Goal: Task Accomplishment & Management: Manage account settings

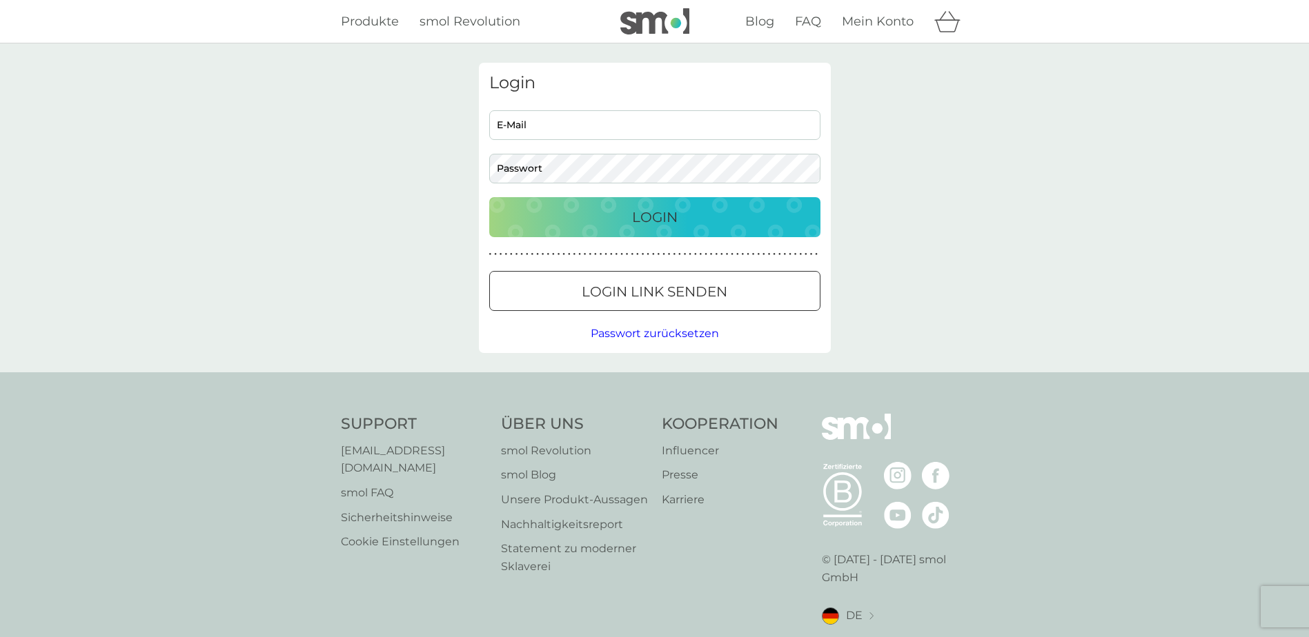
type input "[PERSON_NAME][EMAIL_ADDRESS][PERSON_NAME][DOMAIN_NAME]"
click at [618, 119] on input "[PERSON_NAME][EMAIL_ADDRESS][PERSON_NAME][DOMAIN_NAME]" at bounding box center [654, 125] width 331 height 30
click at [806, 240] on div "Login jamie.pilarczyk@hotmail.de E-Mail Passwort Login ● ● ● ● ● ● ● ● ● ● ● ● …" at bounding box center [655, 208] width 352 height 290
click at [695, 199] on button "Login" at bounding box center [654, 217] width 331 height 40
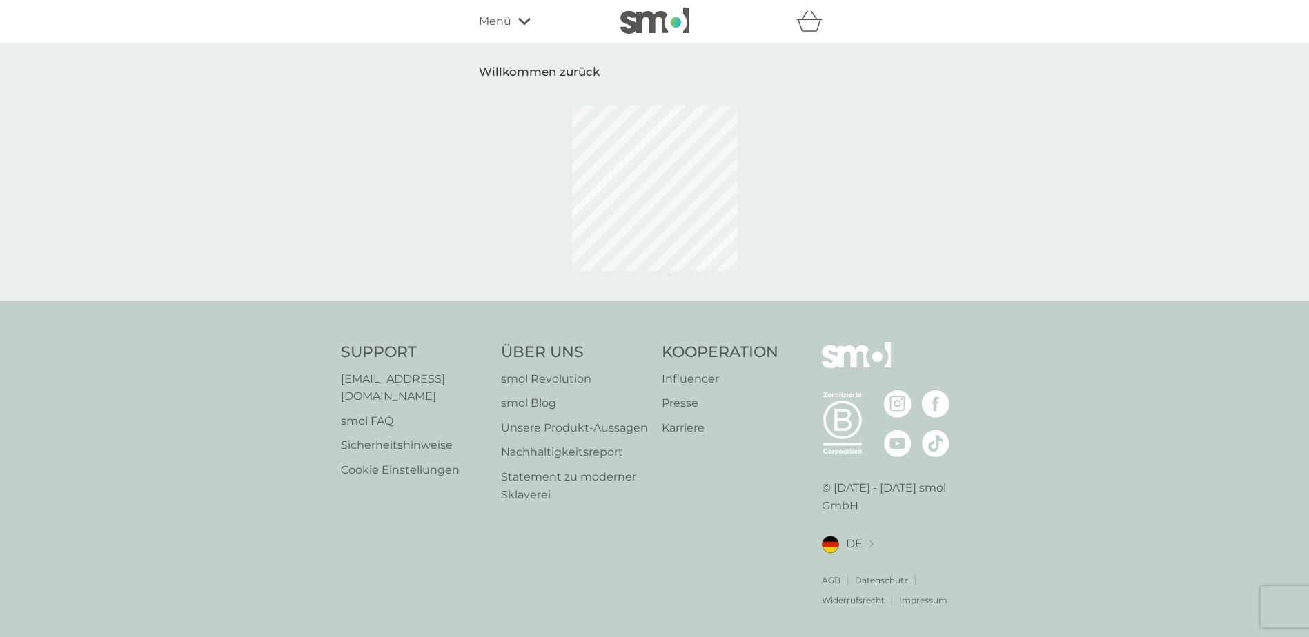
click at [396, 226] on div "Willkommen zurück" at bounding box center [654, 171] width 1309 height 257
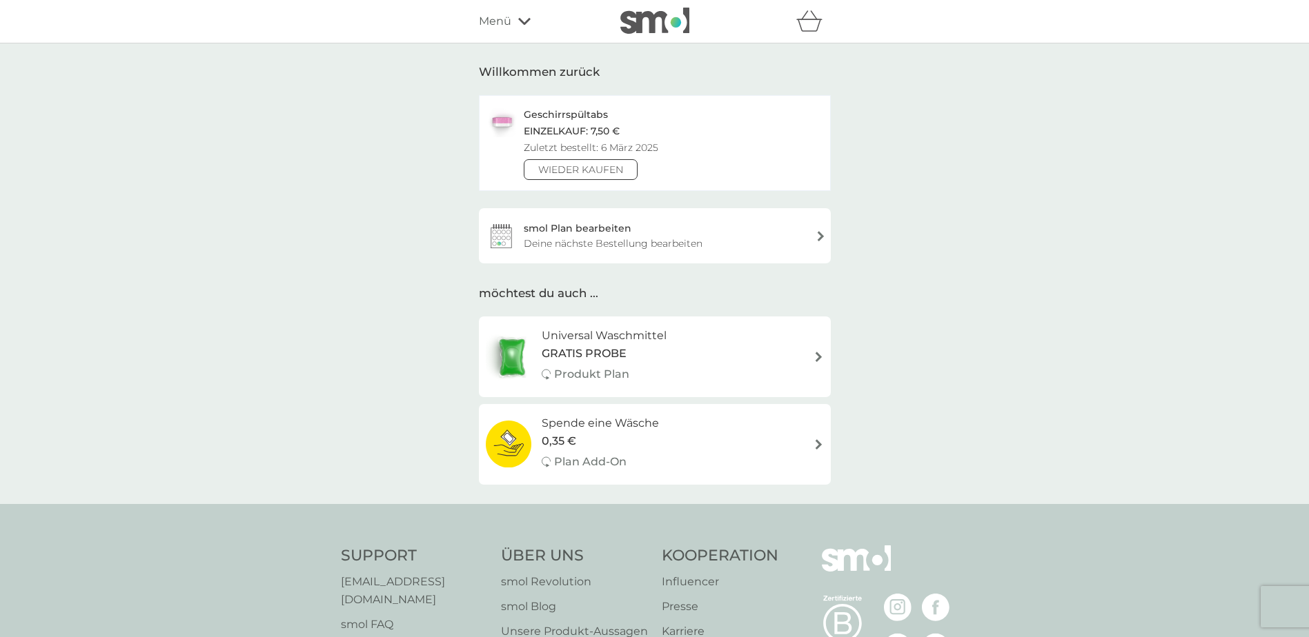
click at [501, 23] on span "Menü" at bounding box center [495, 21] width 32 height 18
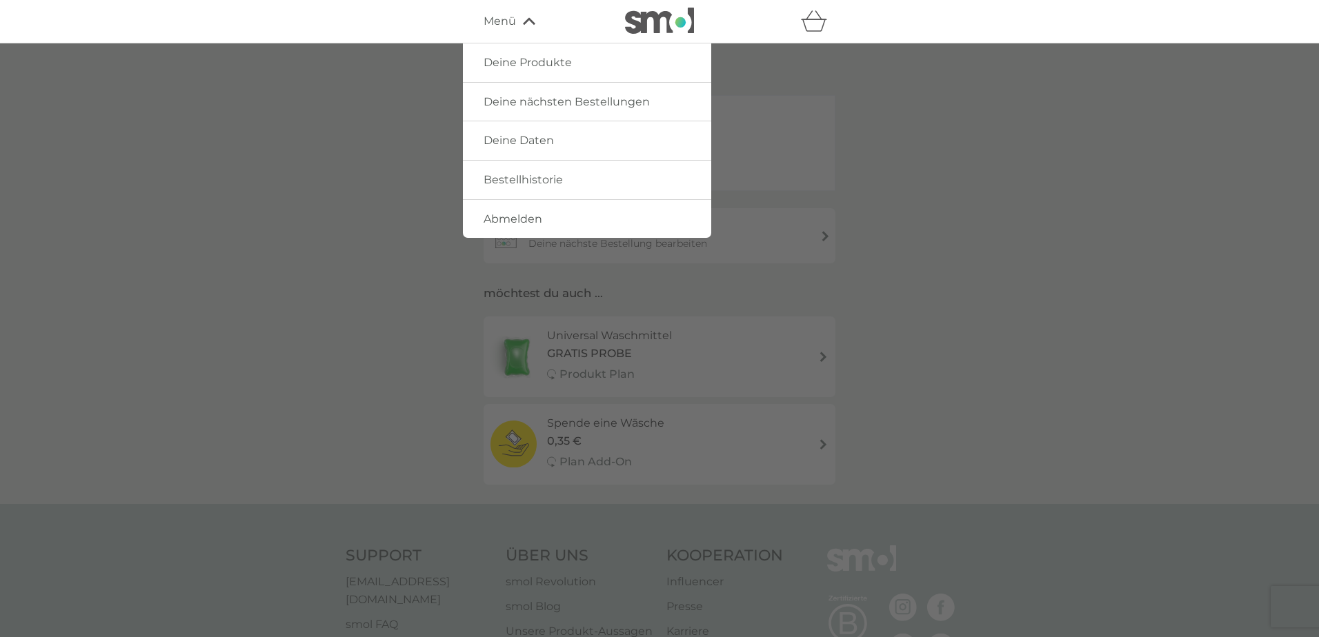
click at [529, 147] on span "Deine Daten" at bounding box center [519, 140] width 70 height 13
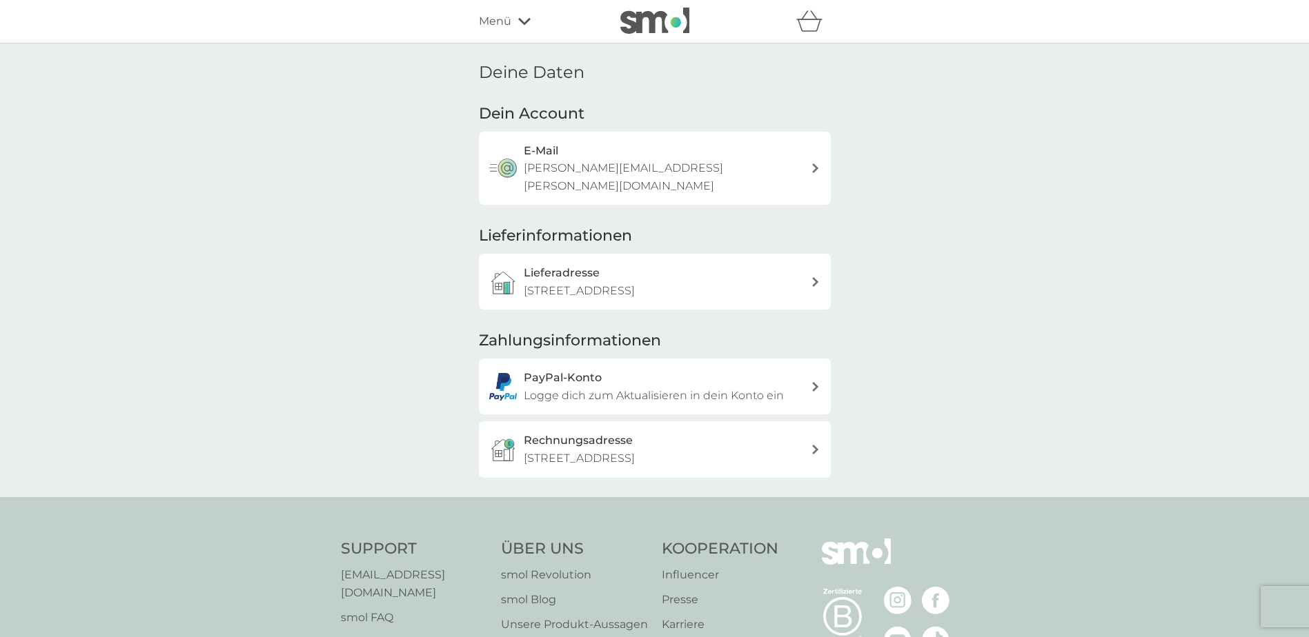
click at [813, 382] on icon at bounding box center [815, 387] width 7 height 10
click at [678, 432] on div "Rechnungsadresse [STREET_ADDRESS]" at bounding box center [667, 449] width 287 height 35
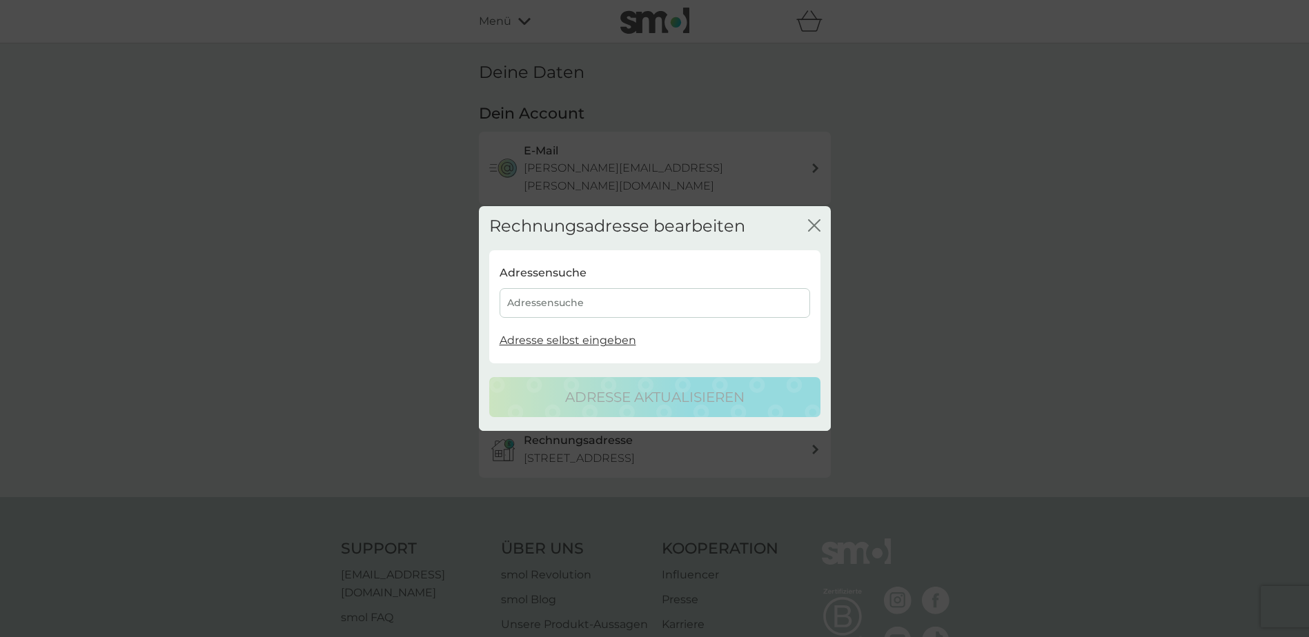
click at [659, 302] on div "Adressensuche" at bounding box center [654, 303] width 310 height 30
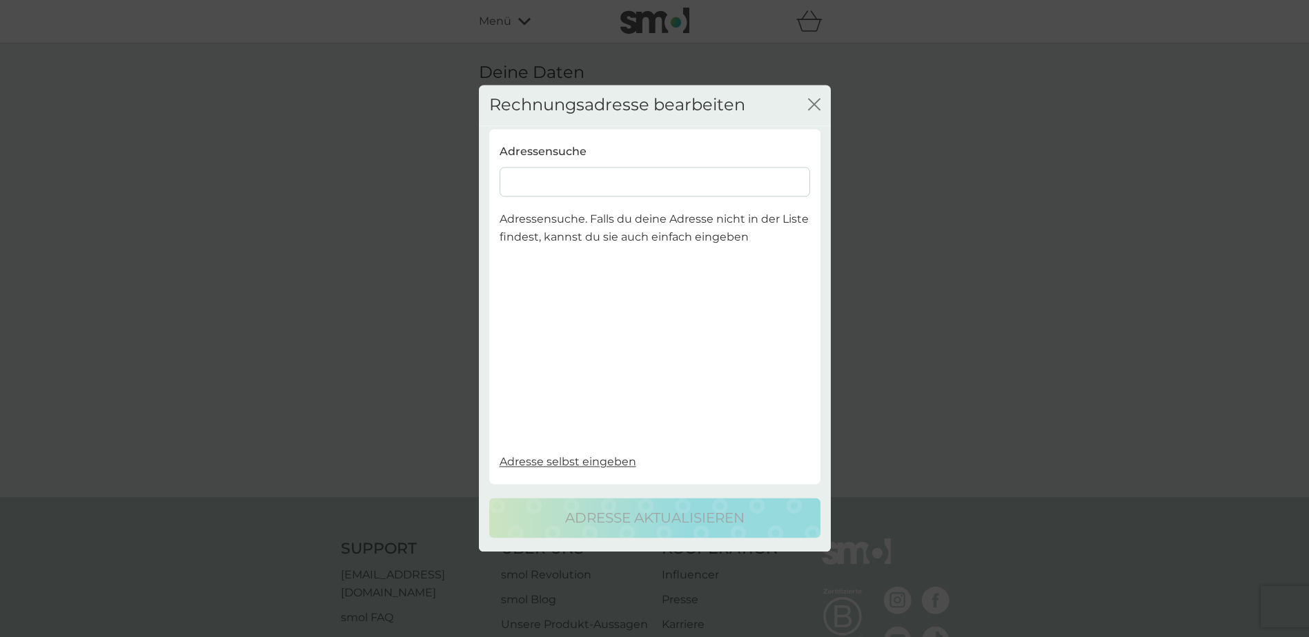
click at [577, 190] on input at bounding box center [654, 183] width 310 height 30
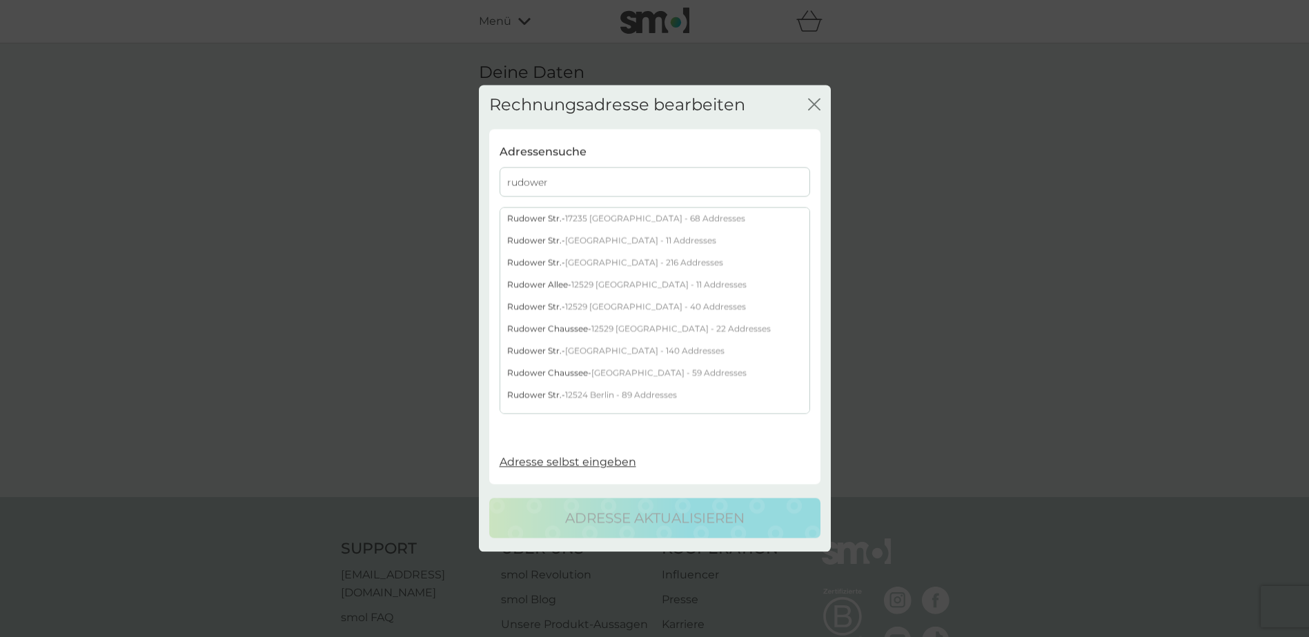
type input "rudower"
click at [629, 263] on span "[GEOGRAPHIC_DATA] - 216 Addresses" at bounding box center [644, 263] width 158 height 10
click at [615, 171] on input "rudower" at bounding box center [654, 183] width 310 height 30
click at [594, 247] on span "12351 [GEOGRAPHIC_DATA]" at bounding box center [651, 248] width 115 height 10
select select "[GEOGRAPHIC_DATA]"
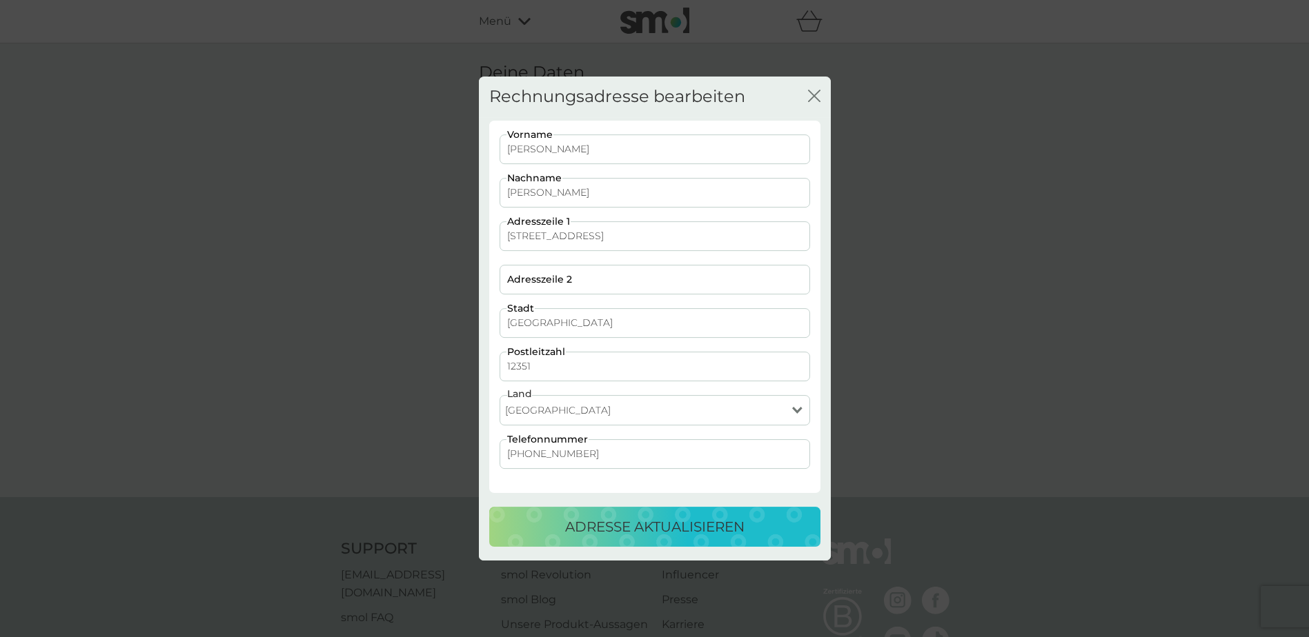
click at [590, 232] on input "[STREET_ADDRESS]" at bounding box center [654, 236] width 310 height 30
type input "[STREET_ADDRESS]"
click at [718, 526] on p "Adresse aktualisieren" at bounding box center [654, 527] width 179 height 22
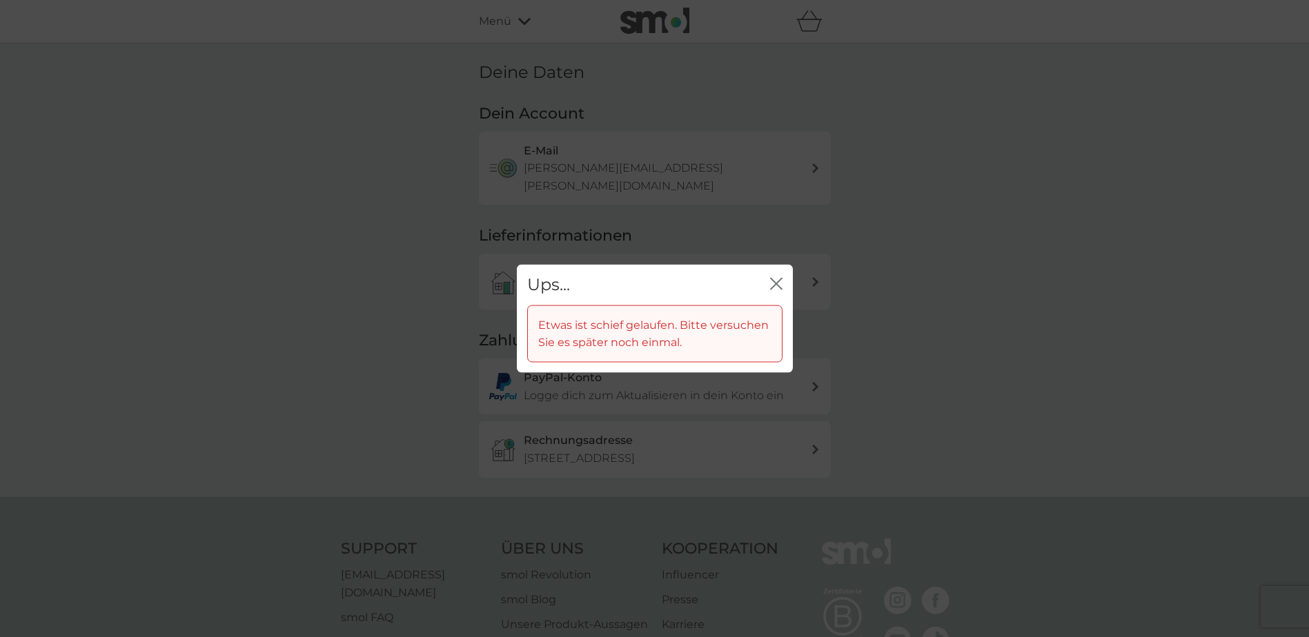
click at [784, 287] on div "Ups... Schließen" at bounding box center [655, 285] width 276 height 41
drag, startPoint x: 775, startPoint y: 279, endPoint x: 724, endPoint y: 448, distance: 175.9
click at [773, 283] on icon "Schließen" at bounding box center [776, 284] width 12 height 12
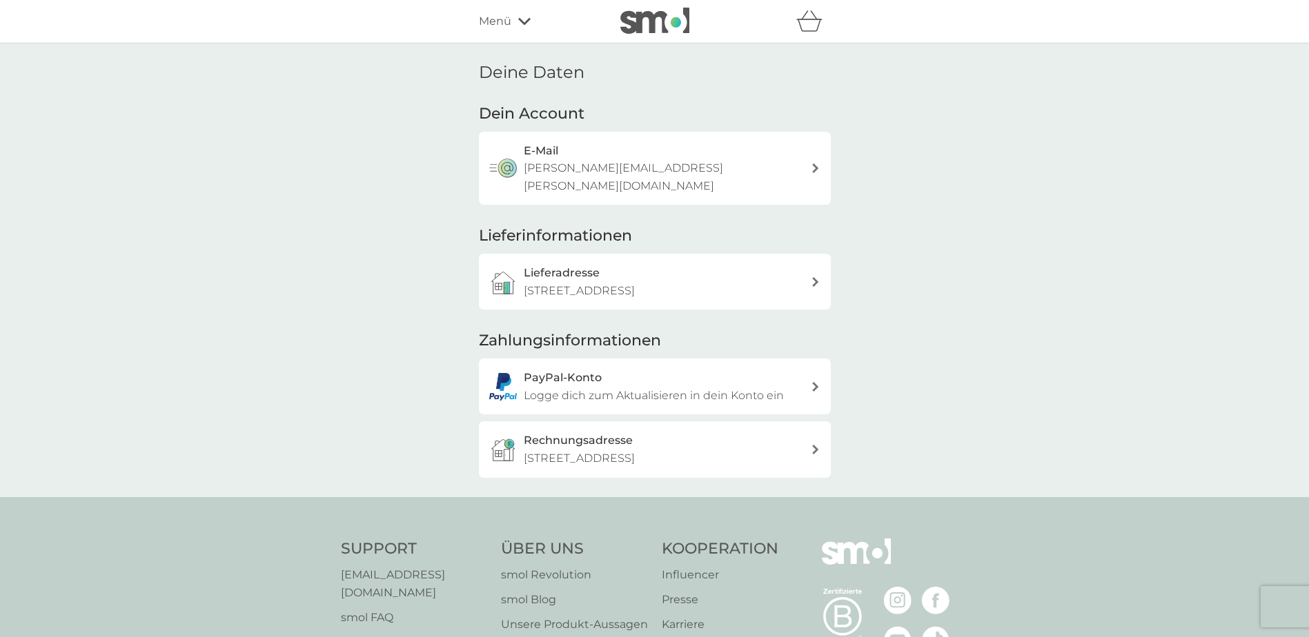
click at [709, 432] on div "Rechnungsadresse [STREET_ADDRESS]" at bounding box center [667, 449] width 287 height 35
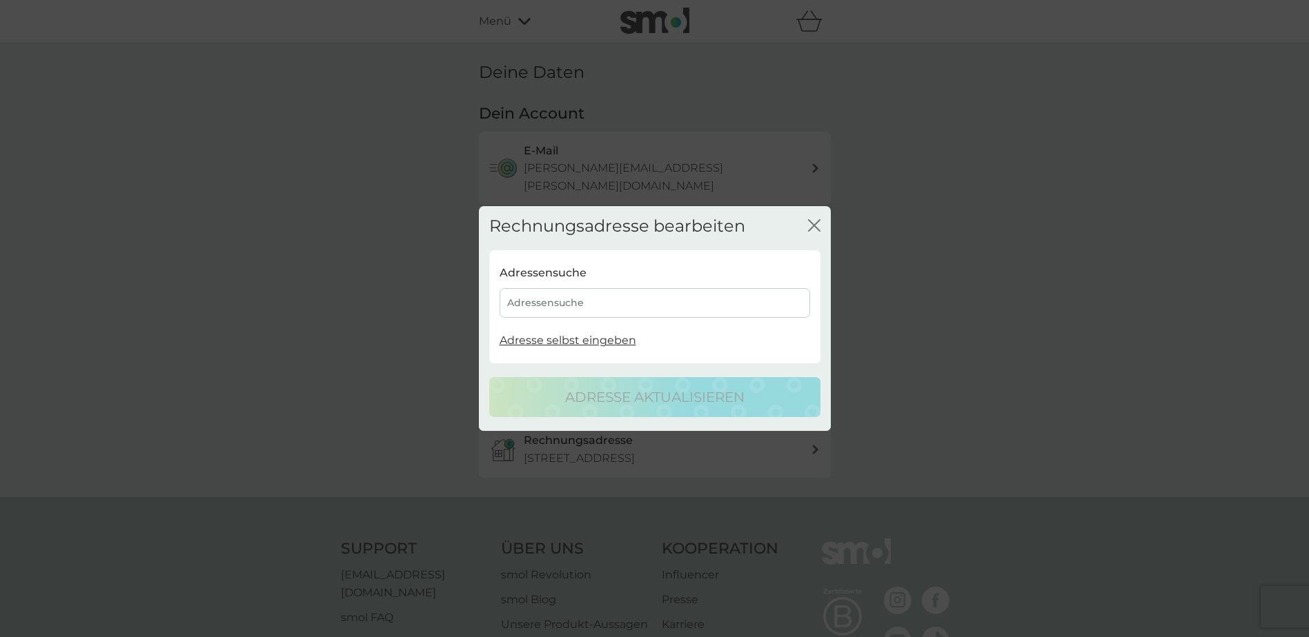
click at [600, 299] on div "Adressensuche" at bounding box center [654, 303] width 310 height 30
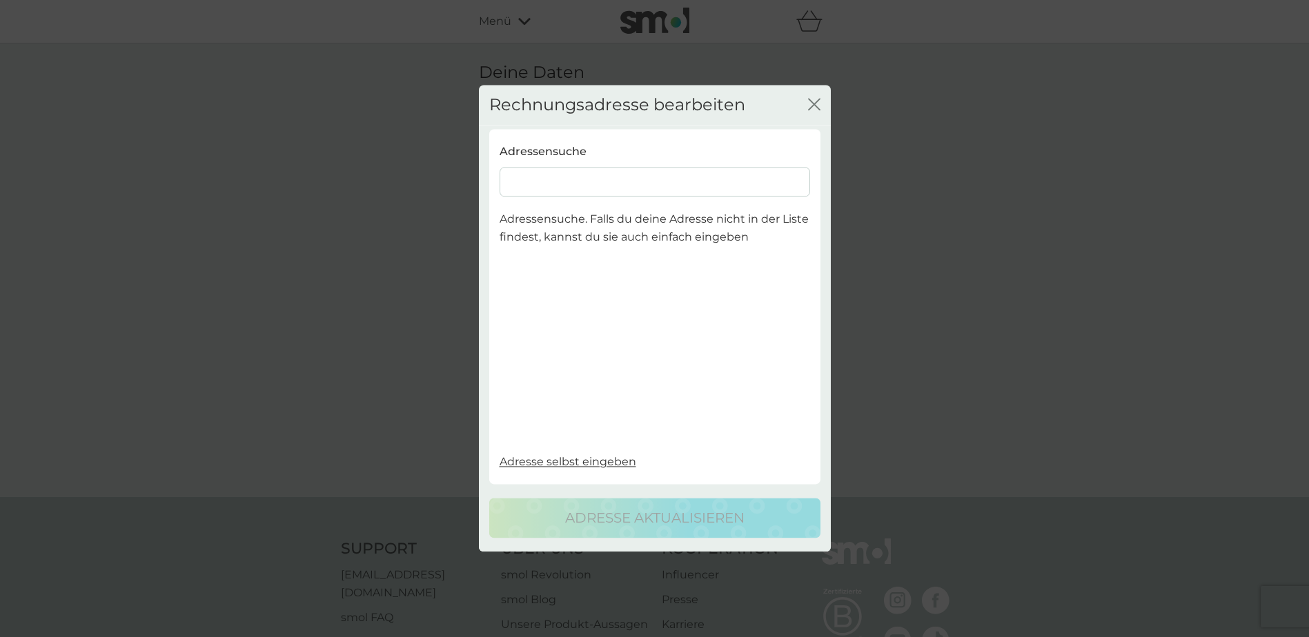
click at [614, 192] on input at bounding box center [654, 183] width 310 height 30
type input "rudw"
click at [595, 468] on span "Adresse selbst eingeben" at bounding box center [567, 461] width 137 height 13
select select "[GEOGRAPHIC_DATA]"
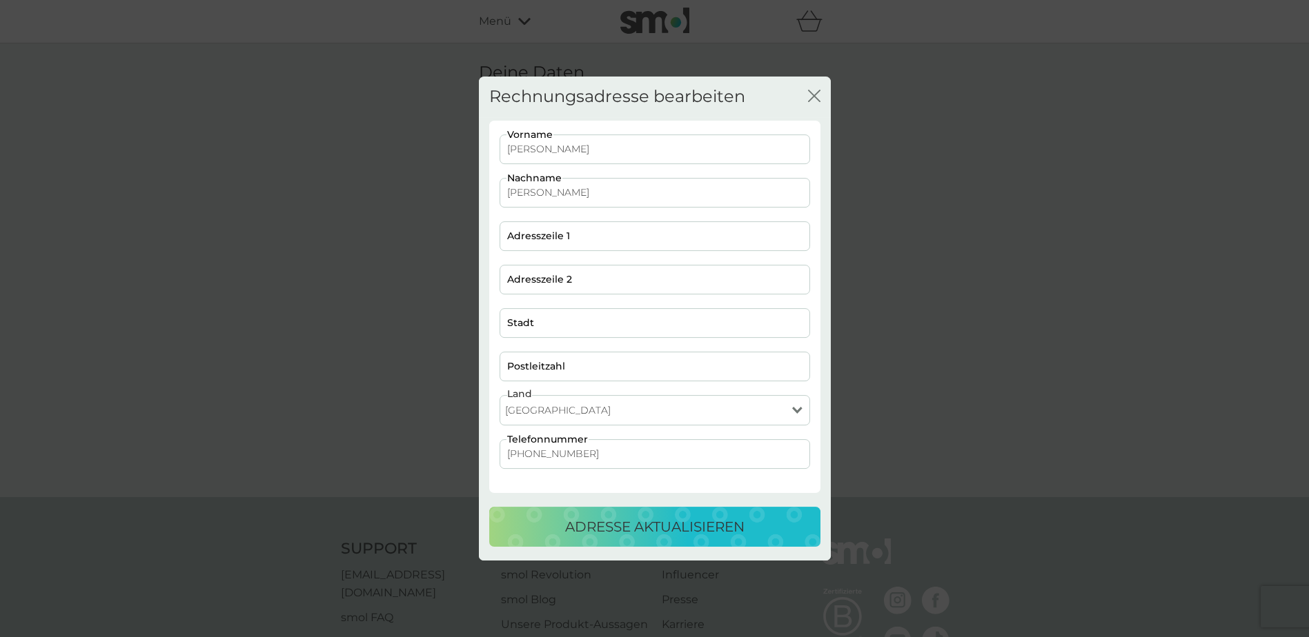
click at [602, 237] on input "Adresszeile 1" at bounding box center [654, 236] width 310 height 30
type input "[STREET_ADDRESS]"
type input "[GEOGRAPHIC_DATA]"
type input "12351"
click at [678, 521] on p "Adresse aktualisieren" at bounding box center [654, 527] width 179 height 22
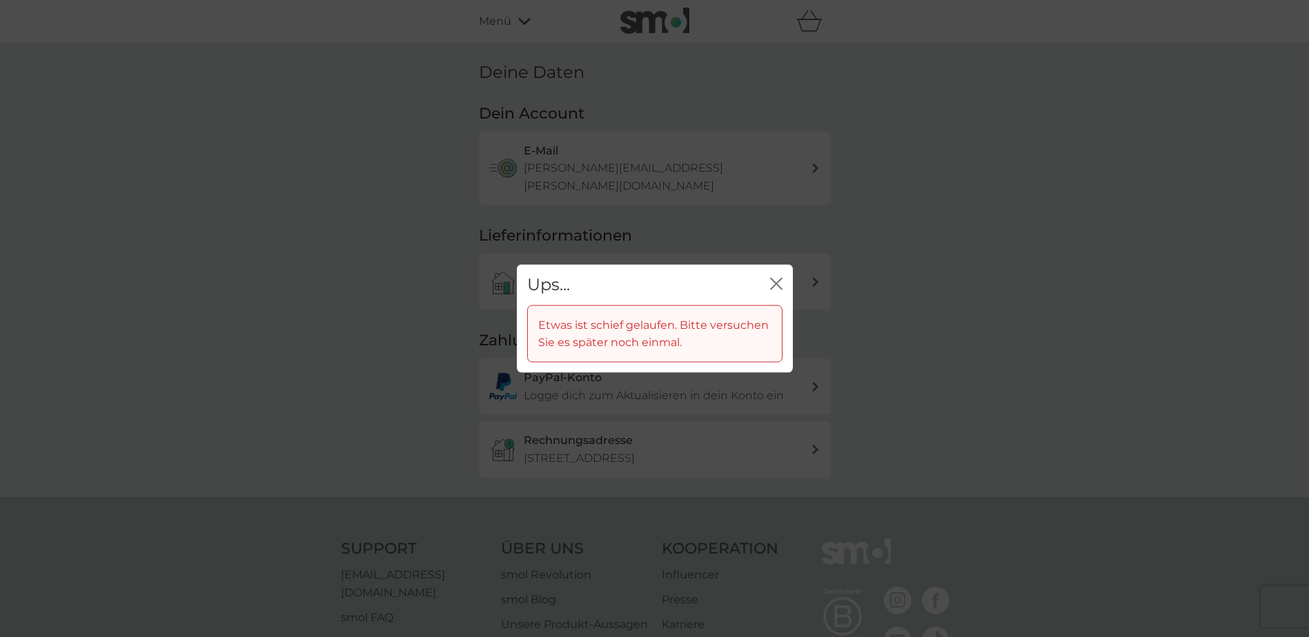
click at [775, 279] on icon "Schließen" at bounding box center [776, 284] width 12 height 12
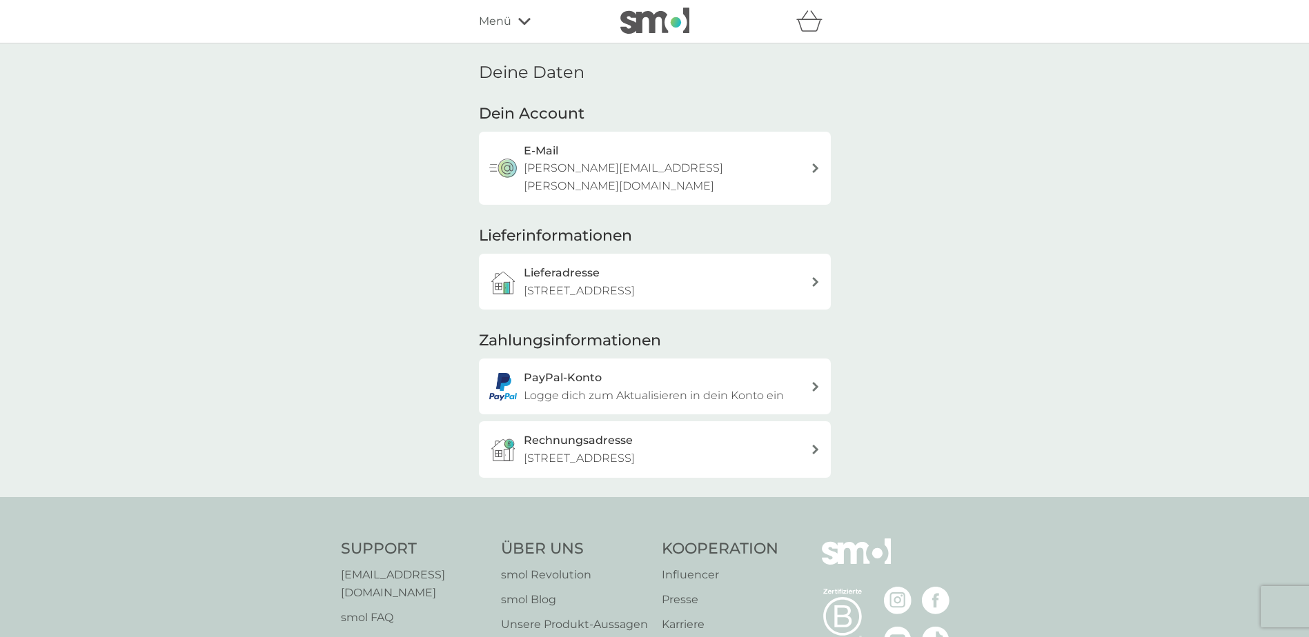
click at [788, 369] on div "PayPal-Konto Logge dich zum Aktualisieren in dein Konto ein" at bounding box center [667, 386] width 287 height 35
